Goal: Information Seeking & Learning: Understand process/instructions

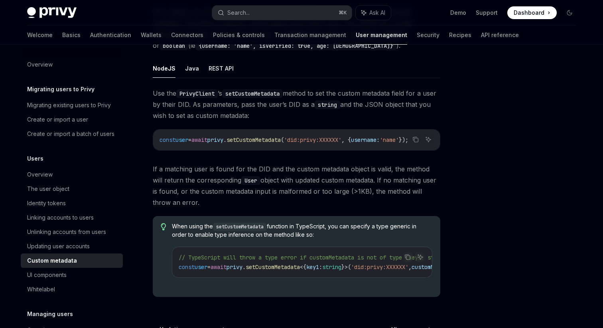
click at [281, 142] on span "setCustomMetadata" at bounding box center [254, 139] width 54 height 7
click at [273, 140] on span "setCustomMetadata" at bounding box center [254, 139] width 54 height 7
click at [310, 138] on span "'did:privy:XXXXXX'" at bounding box center [312, 139] width 57 height 7
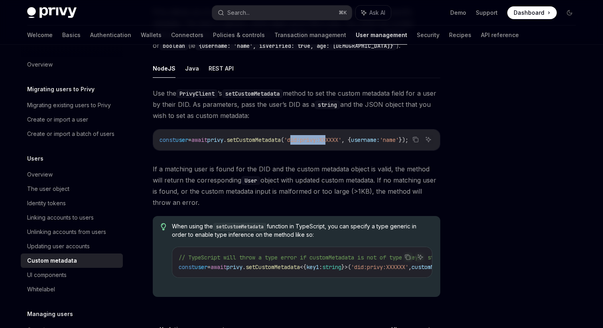
drag, startPoint x: 293, startPoint y: 138, endPoint x: 330, endPoint y: 137, distance: 37.1
click at [330, 138] on span "'did:privy:XXXXXX'" at bounding box center [312, 139] width 57 height 7
click at [243, 138] on span "setCustomMetadata" at bounding box center [254, 139] width 54 height 7
click at [266, 141] on span "setCustomMetadata" at bounding box center [254, 139] width 54 height 7
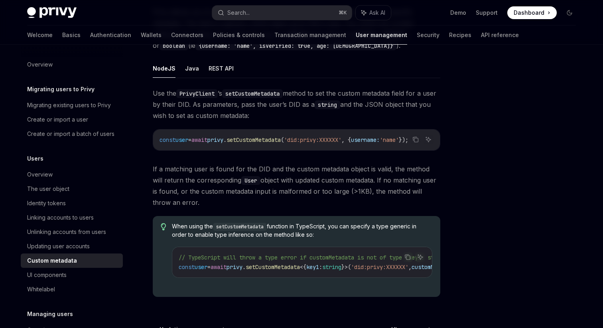
scroll to position [0, 0]
